Goal: Navigation & Orientation: Find specific page/section

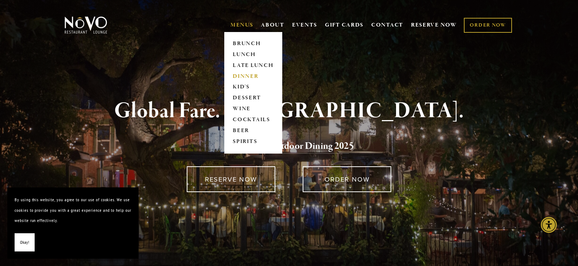
click at [244, 73] on link "DINNER" at bounding box center [253, 76] width 46 height 11
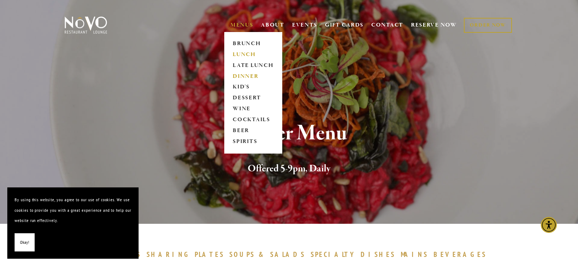
click at [247, 56] on link "LUNCH" at bounding box center [253, 54] width 46 height 11
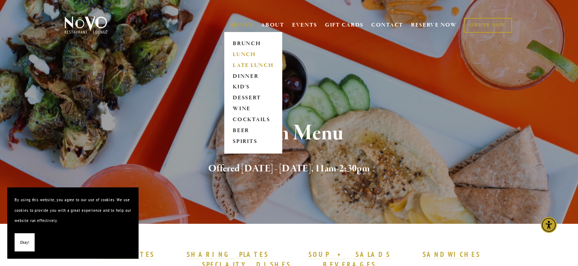
click at [247, 61] on link "LATE LUNCH" at bounding box center [253, 65] width 46 height 11
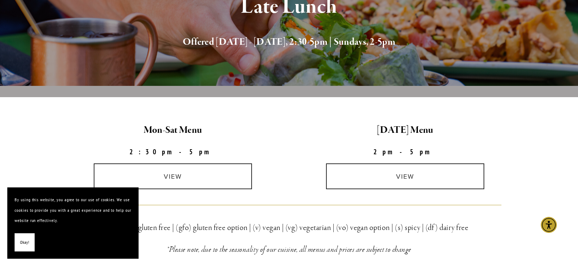
scroll to position [152, 0]
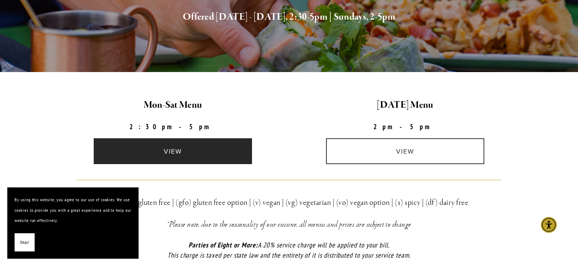
click at [175, 151] on link "view" at bounding box center [173, 151] width 158 height 26
